Goal: Navigation & Orientation: Go to known website

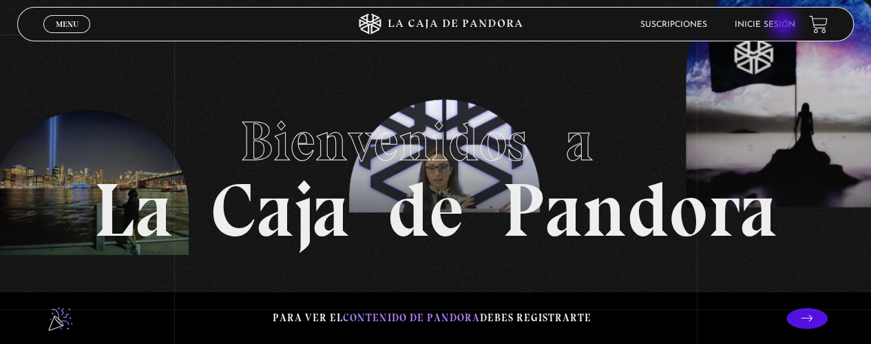
click at [784, 25] on link "Inicie sesión" at bounding box center [765, 25] width 61 height 8
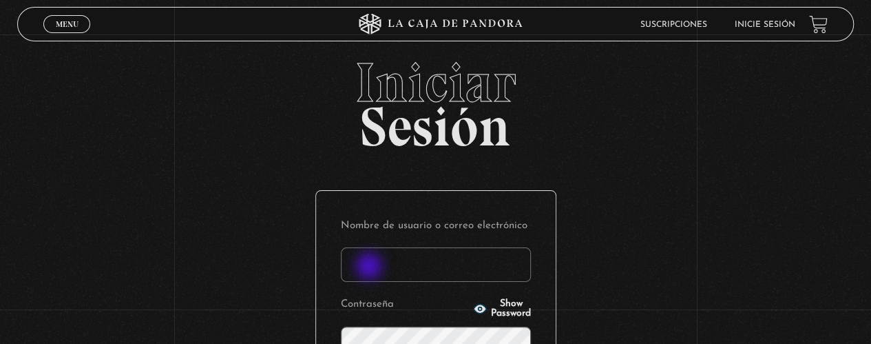
click at [376, 266] on input "Nombre de usuario o correo electrónico" at bounding box center [436, 264] width 190 height 34
type input "dpporras"
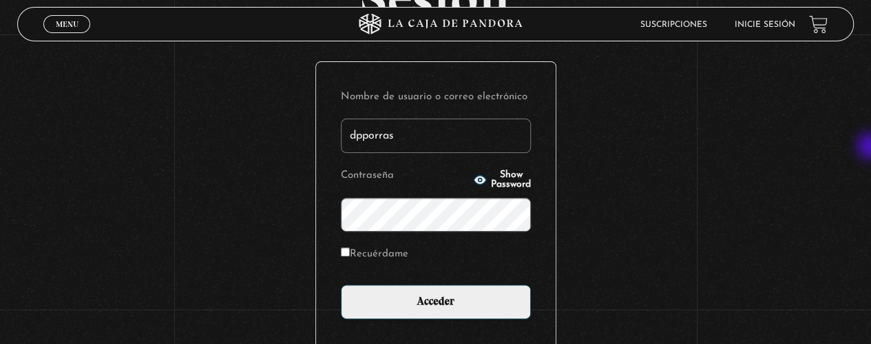
scroll to position [141, 0]
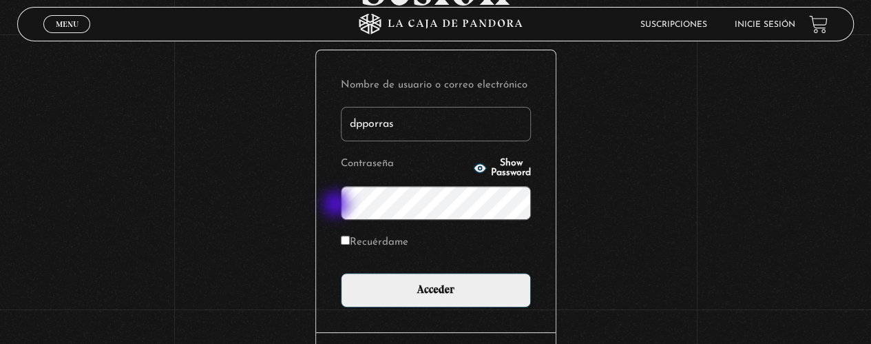
click at [337, 205] on div "Nombre de usuario o correo electrónico dpporras Contraseña Show Password Recuér…" at bounding box center [436, 191] width 240 height 282
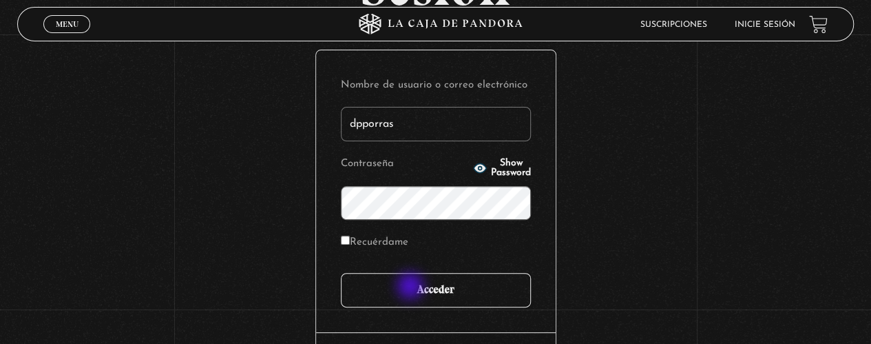
click at [412, 287] on input "Acceder" at bounding box center [436, 290] width 190 height 34
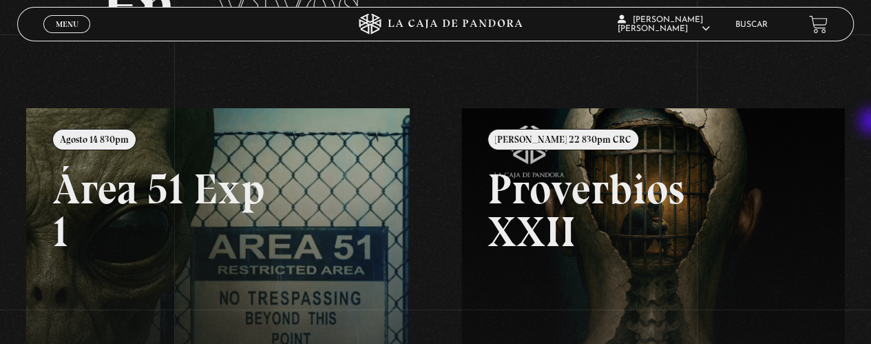
scroll to position [98, 0]
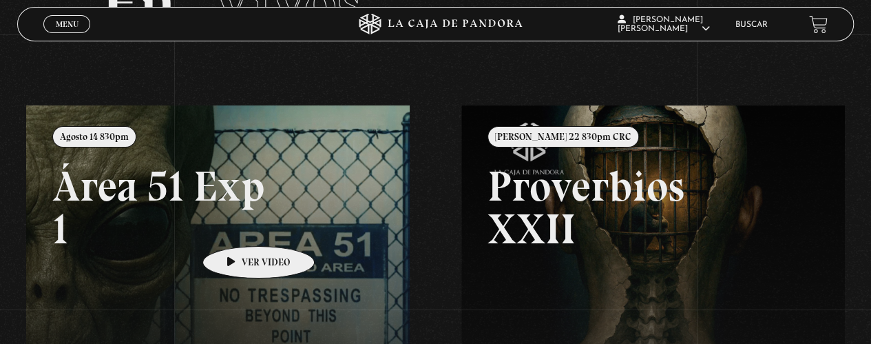
click at [237, 225] on link at bounding box center [461, 277] width 871 height 344
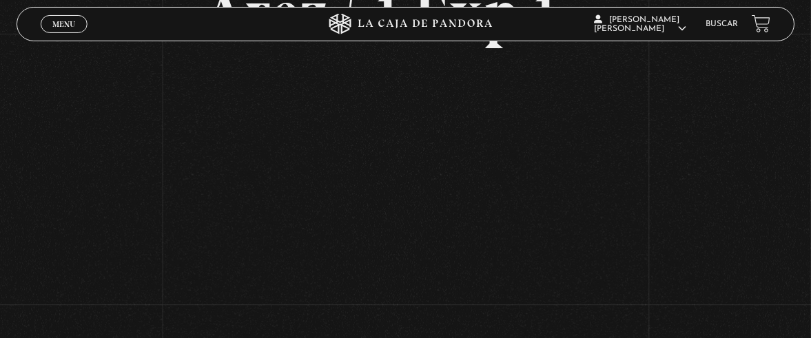
scroll to position [114, 0]
